Goal: Transaction & Acquisition: Purchase product/service

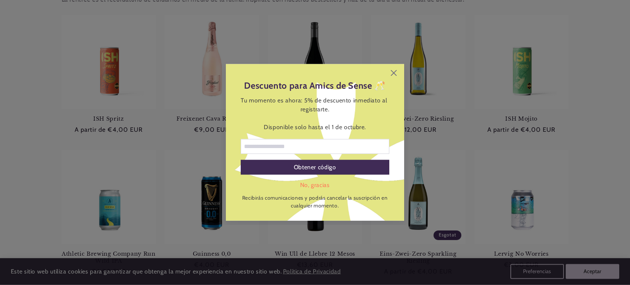
scroll to position [325, 0]
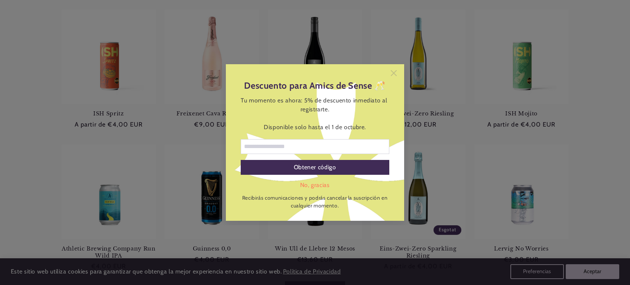
click at [396, 74] on icon at bounding box center [394, 73] width 6 height 6
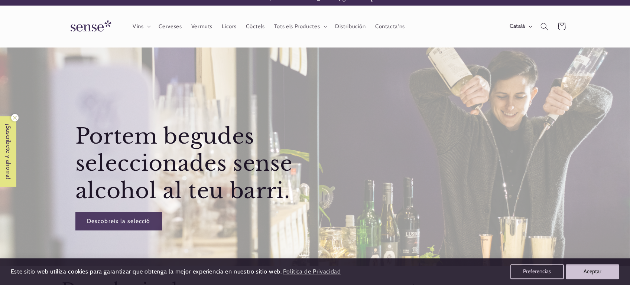
scroll to position [0, 0]
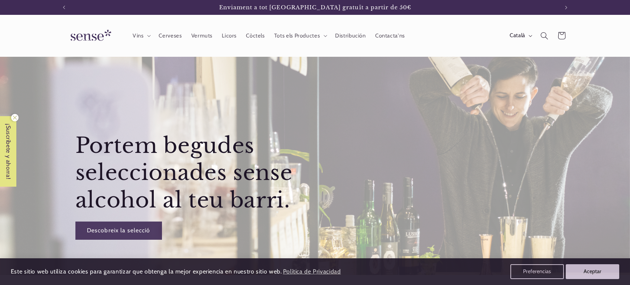
click at [542, 37] on icon "Cerca" at bounding box center [545, 36] width 8 height 8
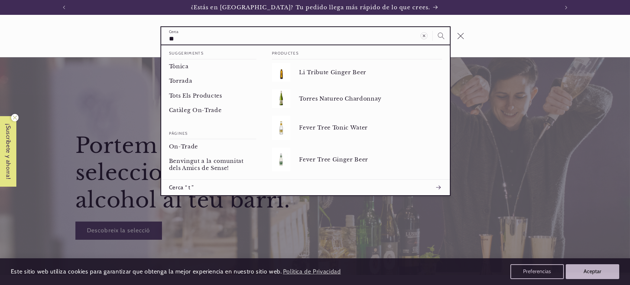
type input "*"
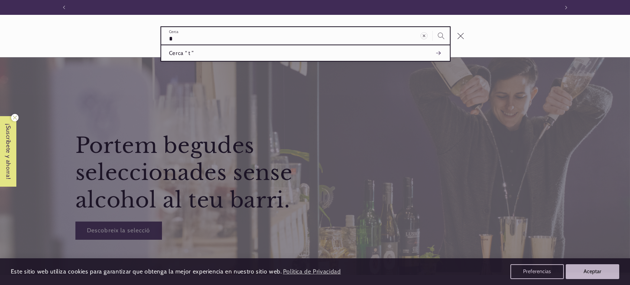
scroll to position [0, 495]
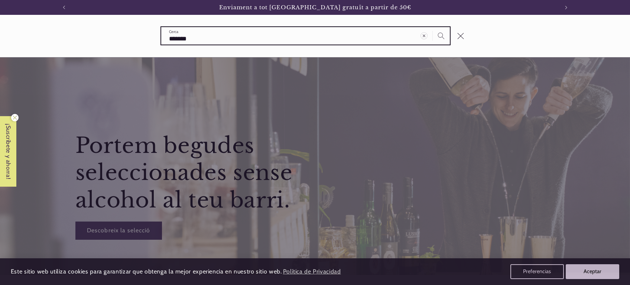
type input "*******"
click at [433, 27] on button "Cerca" at bounding box center [441, 35] width 17 height 17
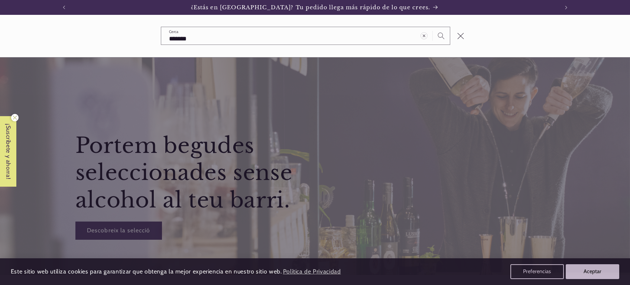
click at [465, 38] on button "Tancar" at bounding box center [460, 35] width 17 height 17
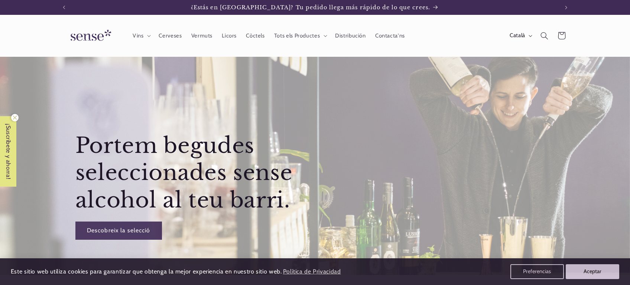
click at [90, 38] on img at bounding box center [90, 35] width 56 height 21
click at [541, 36] on icon "Cerca" at bounding box center [545, 36] width 8 height 8
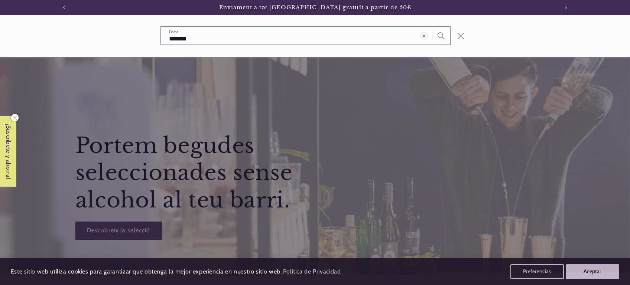
click at [439, 37] on icon "Cerca" at bounding box center [441, 35] width 7 height 7
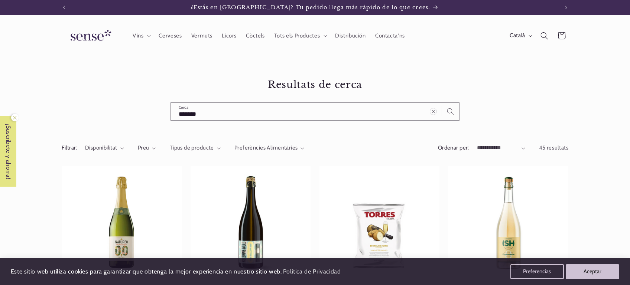
click at [114, 104] on div "Resultats de cerca ******* Cerca" at bounding box center [315, 99] width 546 height 43
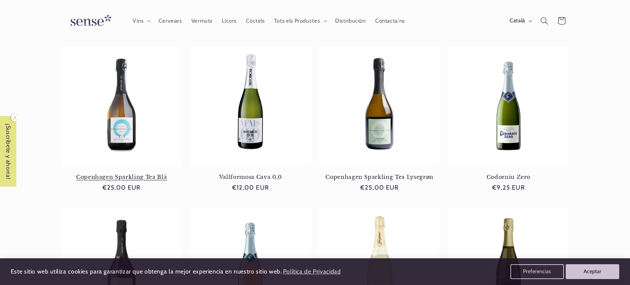
scroll to position [606, 0]
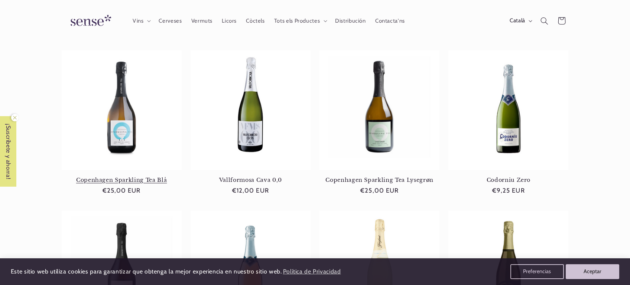
click at [119, 177] on link "Copenhagen Sparkling Tea Blå" at bounding box center [122, 180] width 120 height 7
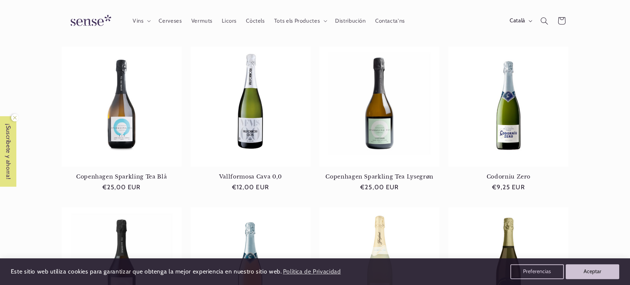
scroll to position [0, 0]
drag, startPoint x: 117, startPoint y: 130, endPoint x: 113, endPoint y: 130, distance: 4.1
click at [115, 174] on link "Copenhagen Sparkling Tea Blå" at bounding box center [122, 177] width 120 height 7
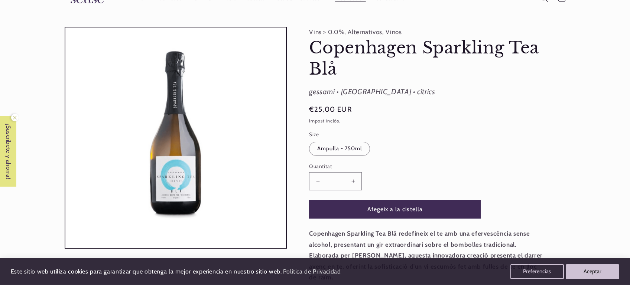
scroll to position [0, 495]
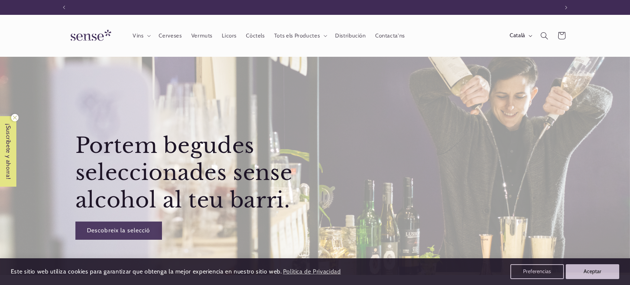
scroll to position [0, 495]
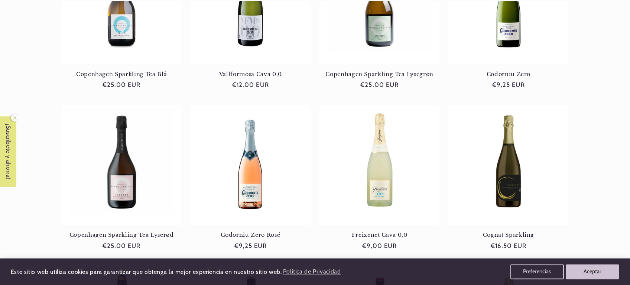
scroll to position [0, 495]
drag, startPoint x: 122, startPoint y: 181, endPoint x: 122, endPoint y: 185, distance: 4.1
click at [122, 232] on link "Copenhagen Sparkling Tea Lyserød" at bounding box center [122, 235] width 120 height 7
click at [376, 71] on link "Copenhagen Sparkling Tea Lysegrøn" at bounding box center [380, 74] width 120 height 7
